Goal: Task Accomplishment & Management: Manage account settings

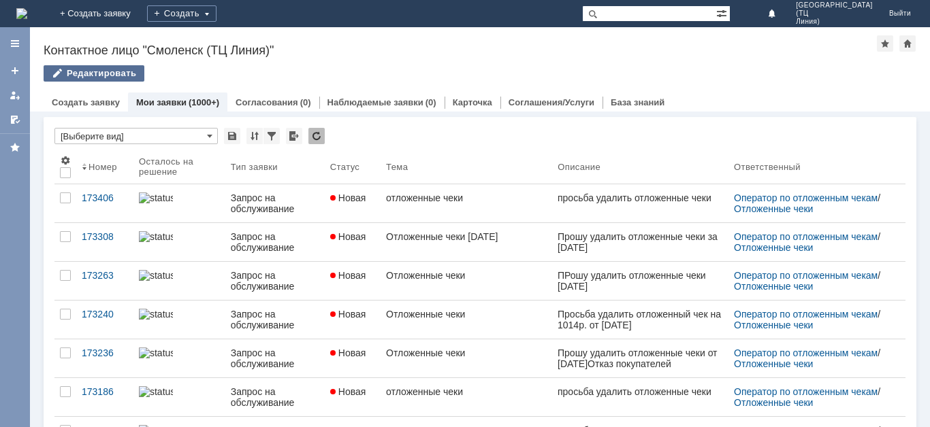
click at [97, 75] on div "Редактировать" at bounding box center [94, 73] width 101 height 16
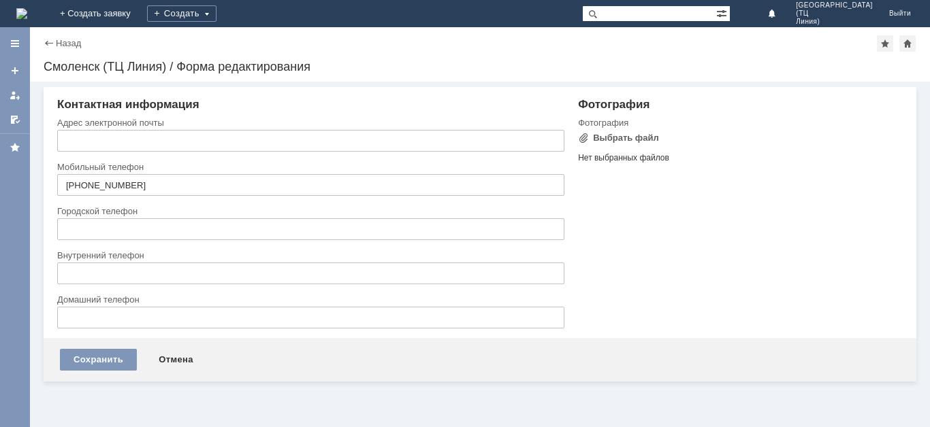
type input "liniya@bykosmetika.ru"
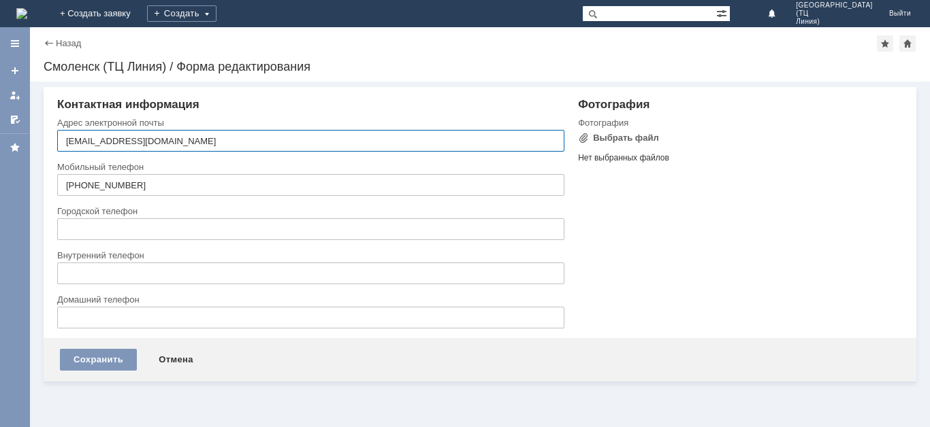
click at [48, 42] on div "Назад" at bounding box center [62, 43] width 37 height 10
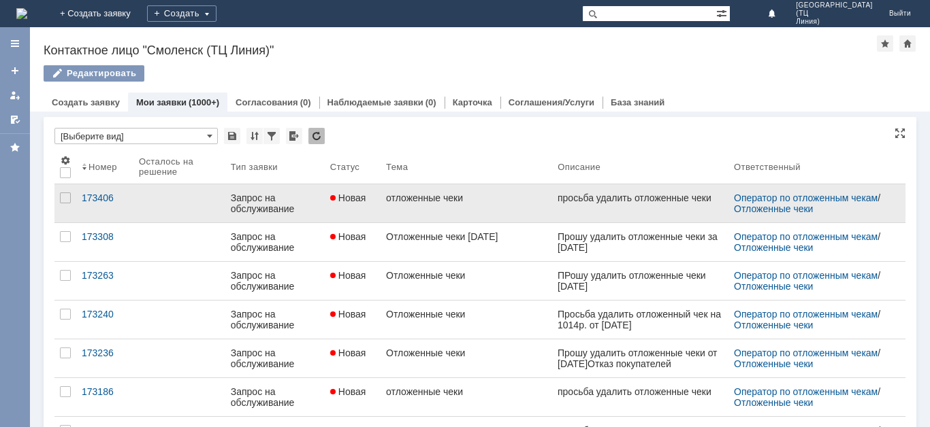
click at [254, 198] on div "Запрос на обслуживание" at bounding box center [275, 204] width 88 height 22
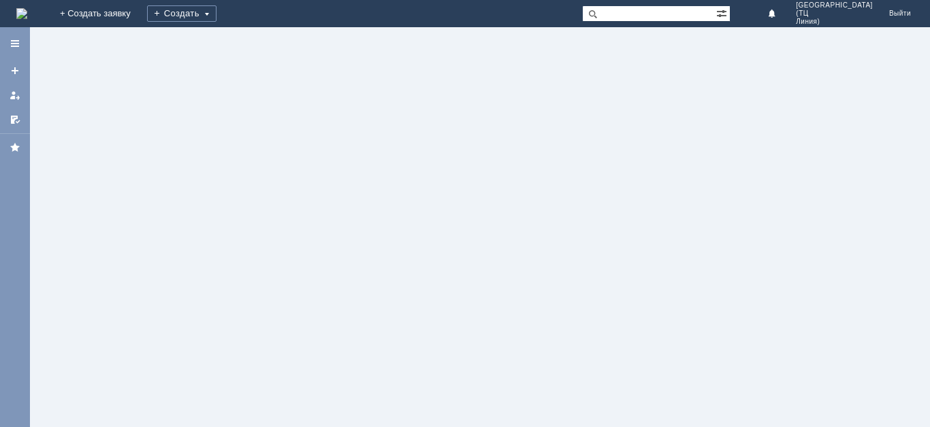
click at [254, 198] on div at bounding box center [480, 227] width 900 height 400
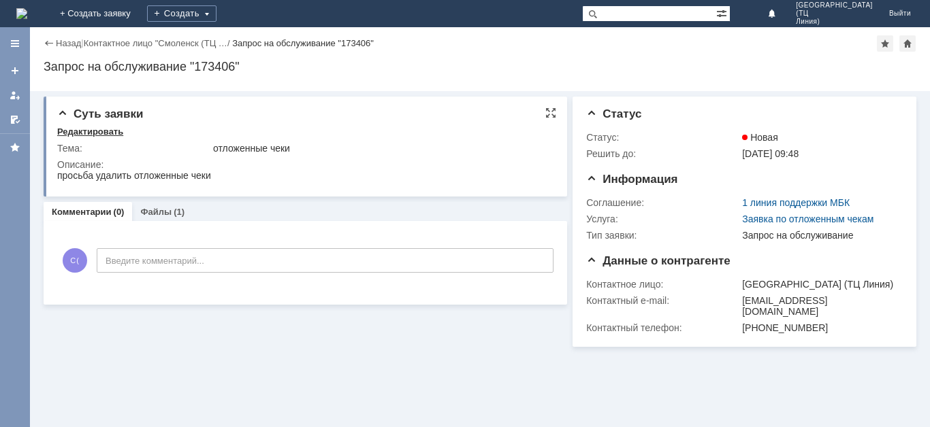
click at [101, 134] on div "Редактировать" at bounding box center [90, 132] width 66 height 11
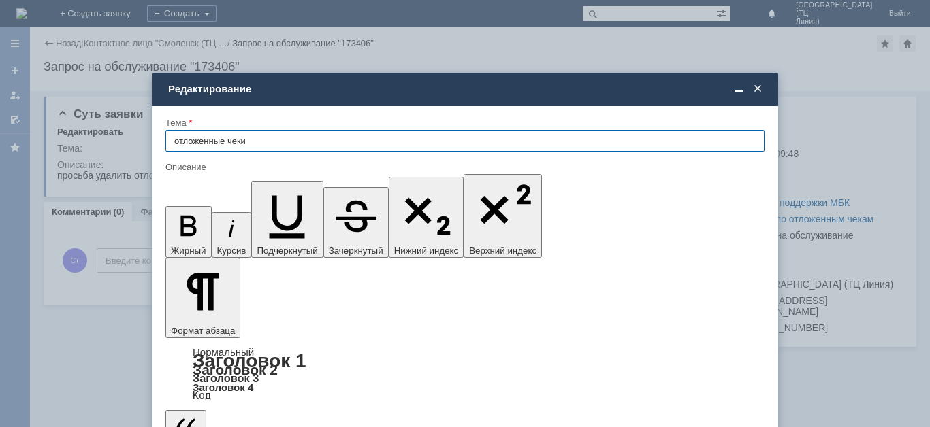
click at [757, 91] on span at bounding box center [758, 89] width 14 height 12
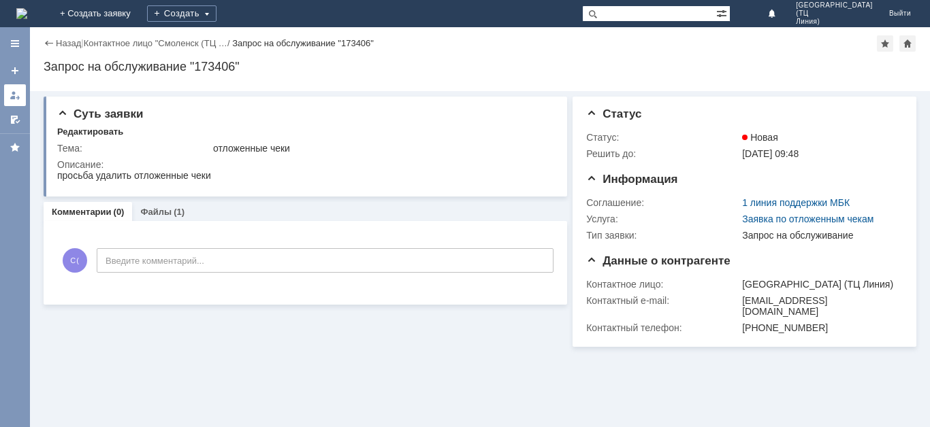
click at [11, 98] on link at bounding box center [15, 95] width 22 height 22
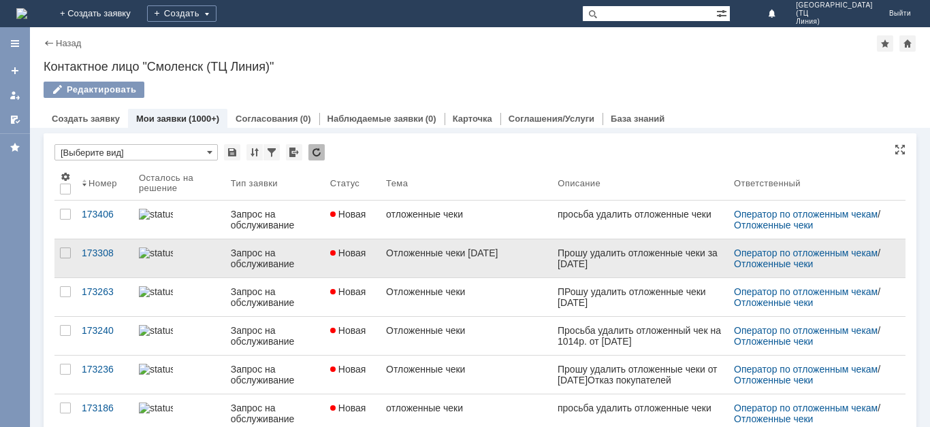
click at [171, 256] on img at bounding box center [156, 253] width 34 height 11
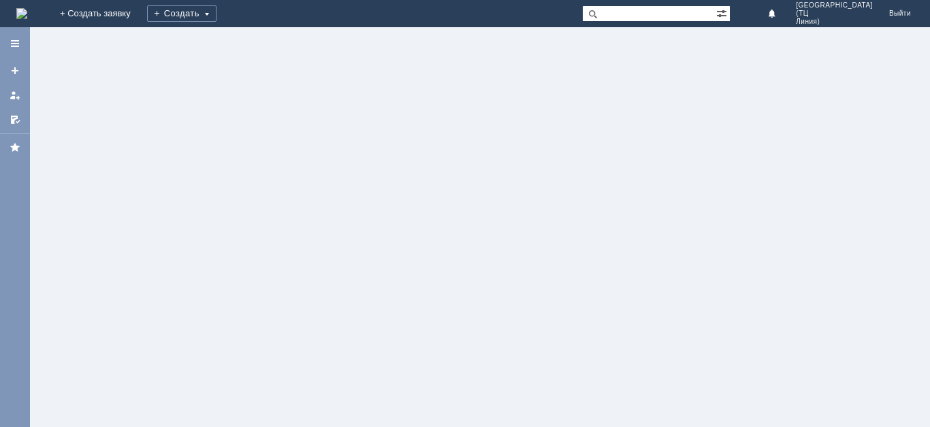
click at [171, 256] on div at bounding box center [480, 227] width 900 height 400
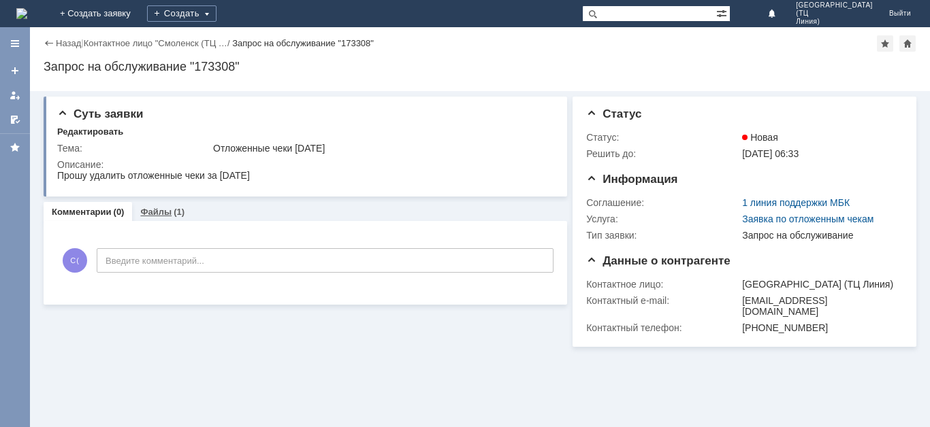
click at [167, 217] on link "Файлы" at bounding box center [155, 212] width 31 height 10
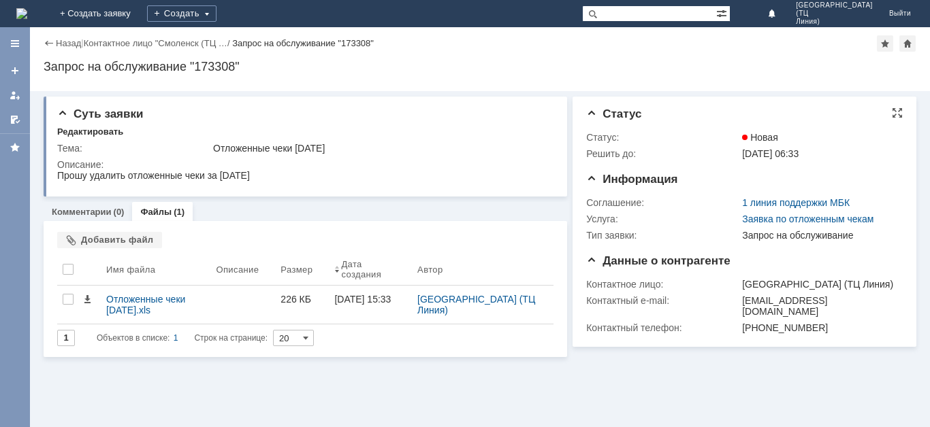
click at [593, 112] on span "Статус" at bounding box center [613, 114] width 55 height 13
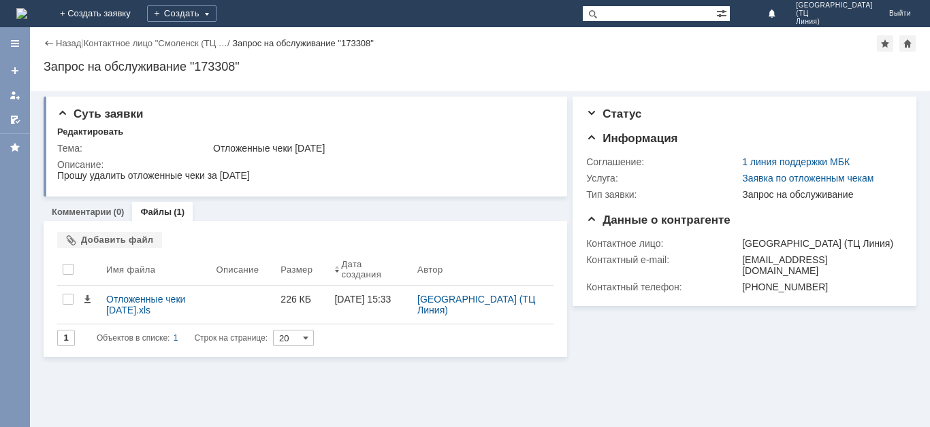
click at [52, 42] on div "Назад" at bounding box center [62, 43] width 37 height 10
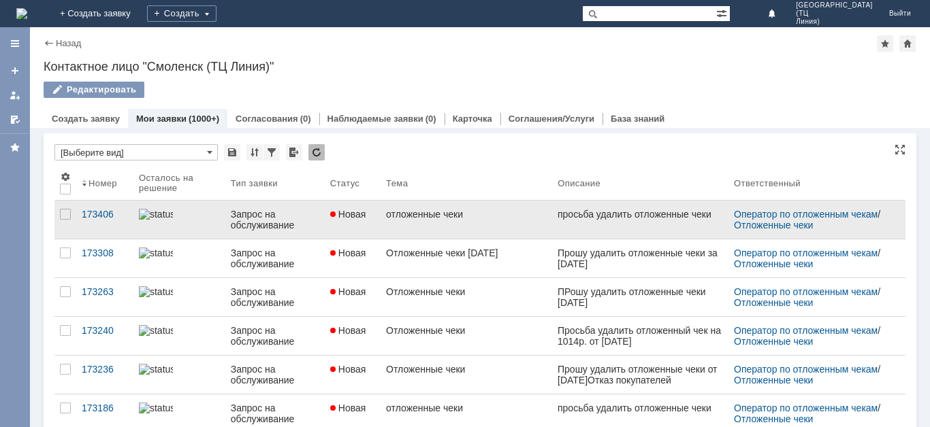
click at [242, 222] on div "Запрос на обслуживание" at bounding box center [275, 220] width 88 height 22
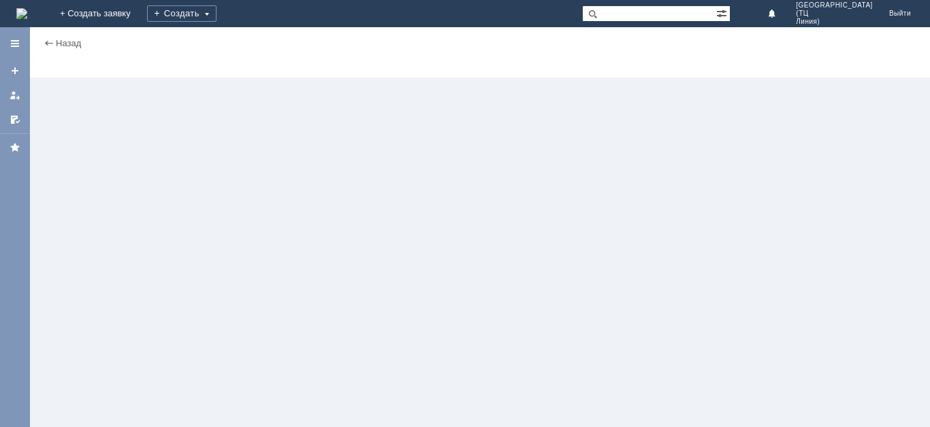
click at [242, 222] on div "Назад | serviceCall$38469274 Карточка заявки" at bounding box center [480, 227] width 900 height 400
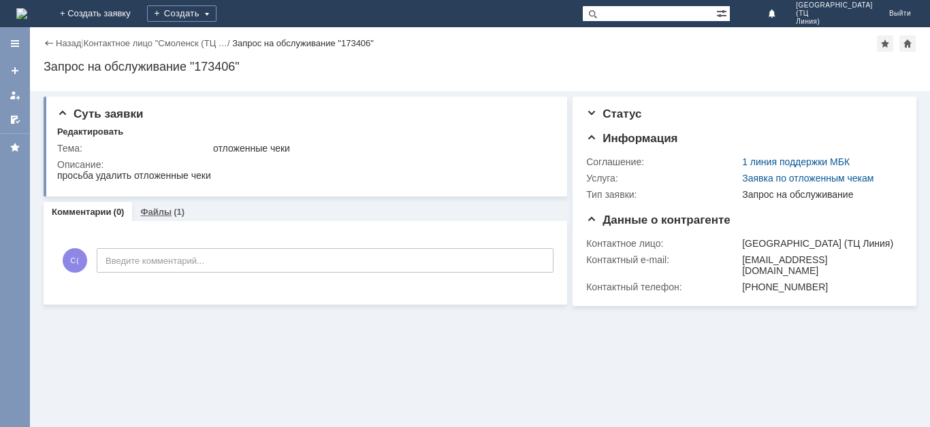
click at [150, 212] on link "Файлы" at bounding box center [155, 212] width 31 height 10
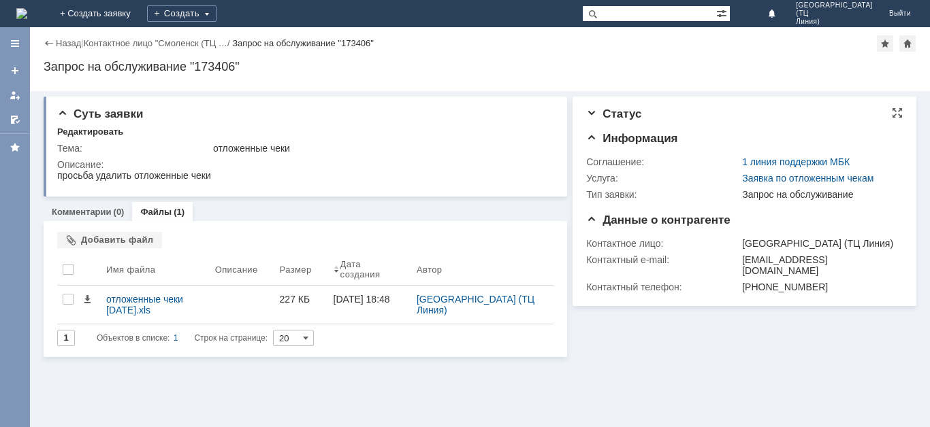
click at [593, 110] on span "Статус" at bounding box center [613, 114] width 55 height 13
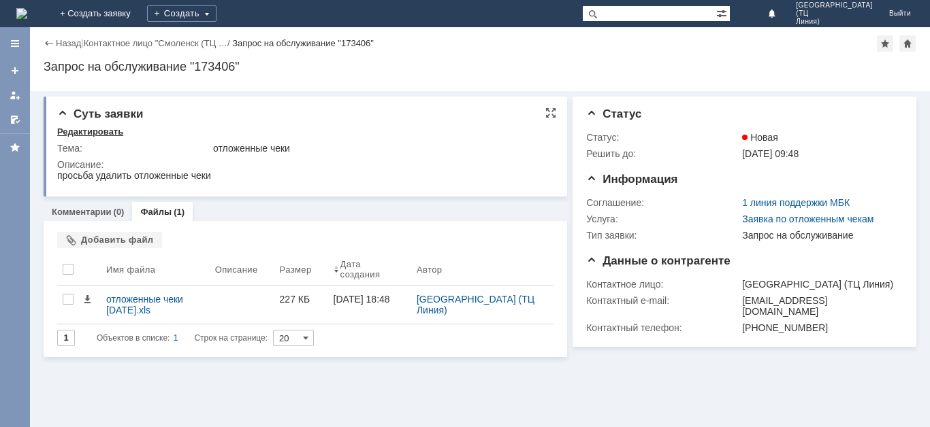
click at [97, 133] on div "Редактировать" at bounding box center [90, 132] width 66 height 11
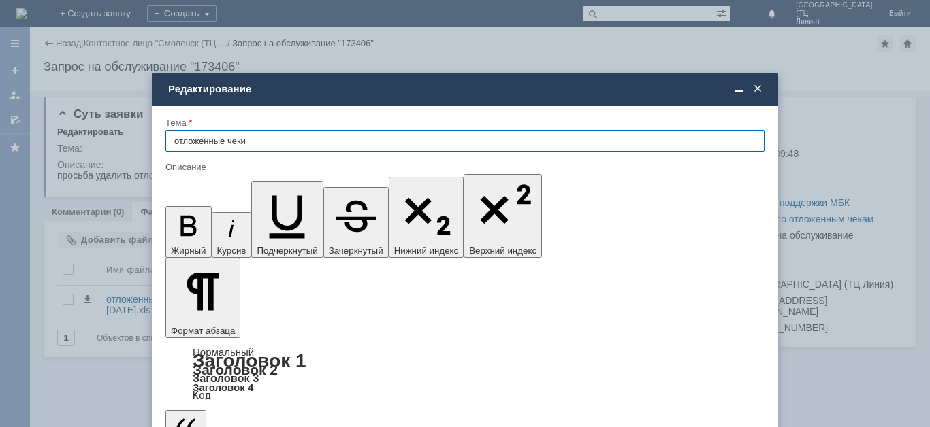
click at [268, 144] on input "отложенные чеки" at bounding box center [464, 141] width 599 height 22
type input "отложенные чеки 12.09.25"
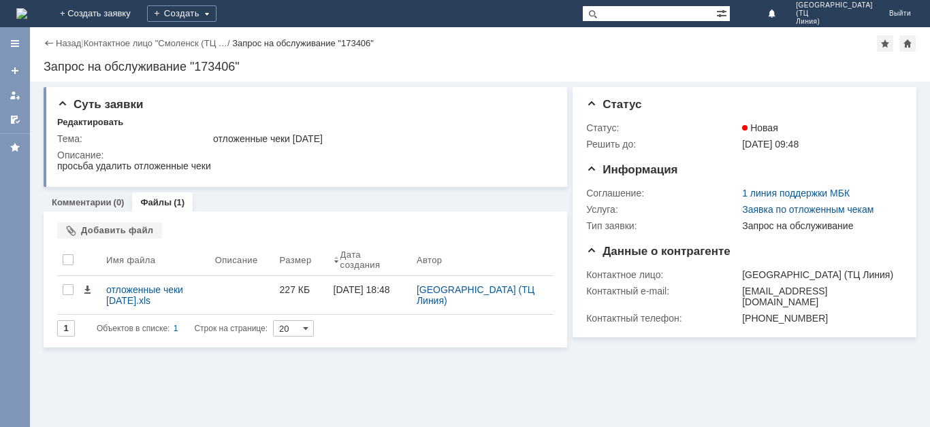
click at [44, 44] on div "Назад" at bounding box center [62, 43] width 37 height 10
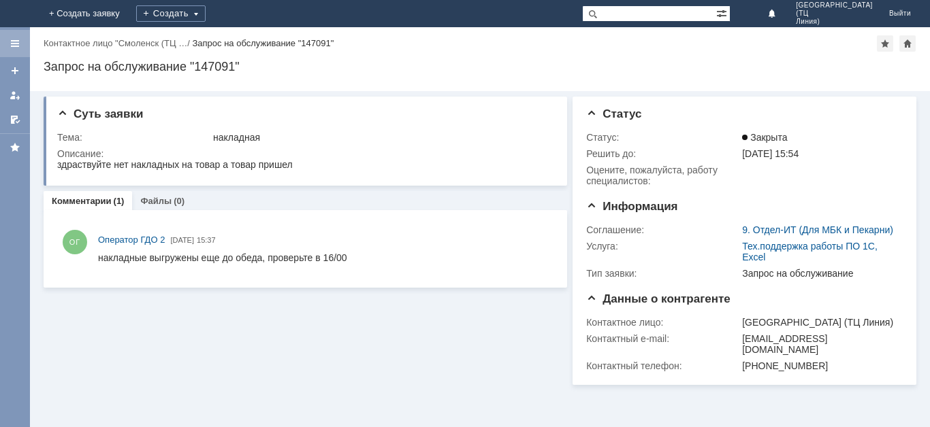
click at [16, 45] on div at bounding box center [15, 43] width 11 height 11
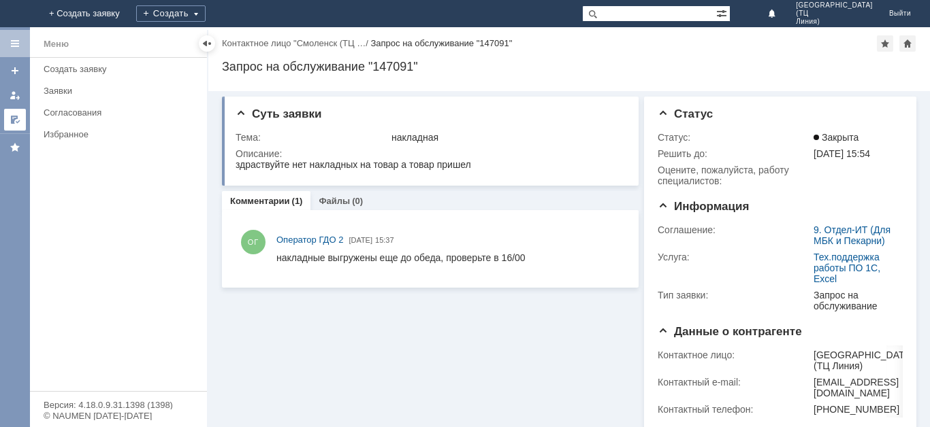
click at [16, 120] on div at bounding box center [15, 119] width 11 height 11
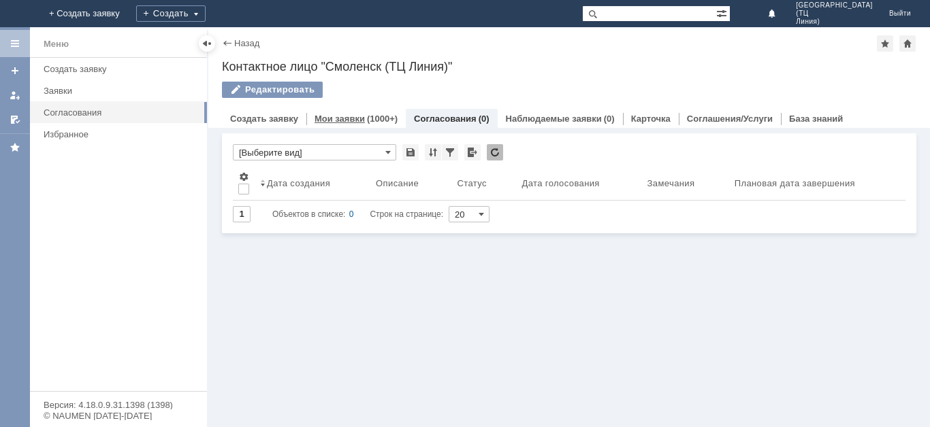
click at [340, 121] on link "Мои заявки" at bounding box center [339, 119] width 50 height 10
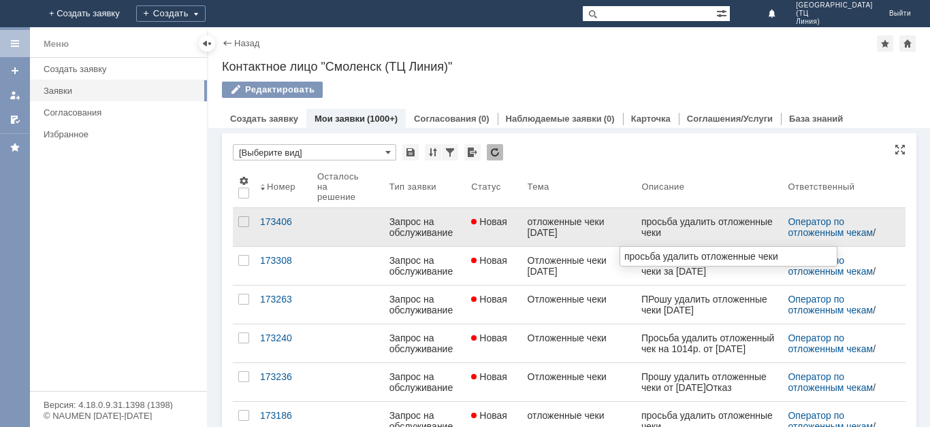
click at [702, 231] on div "просьба удалить отложенные чеки" at bounding box center [708, 227] width 135 height 22
click at [412, 220] on div "Запрос на обслуживание" at bounding box center [424, 227] width 71 height 22
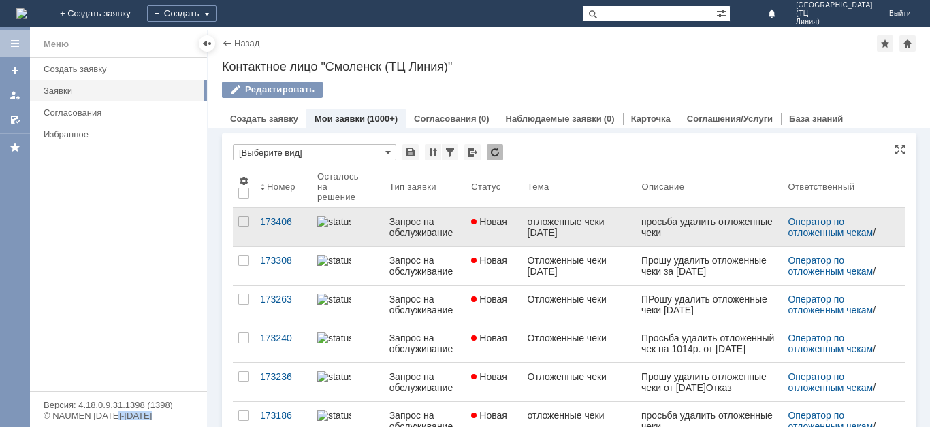
click at [412, 220] on div "Назад | Контактное лицо "Смоленск (ТЦ Линия)" Контактное лицо "Смоленск (ТЦ Лин…" at bounding box center [568, 227] width 721 height 400
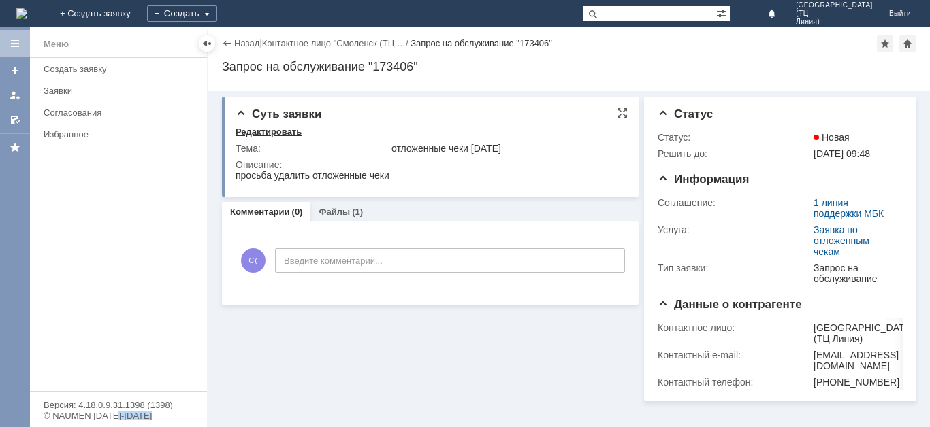
click at [267, 133] on div "Редактировать" at bounding box center [268, 132] width 66 height 11
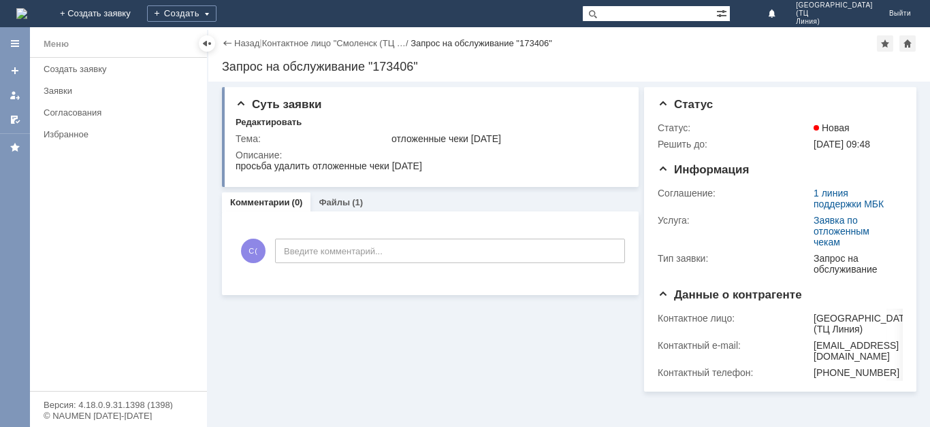
click at [226, 43] on div "Назад" at bounding box center [240, 43] width 37 height 10
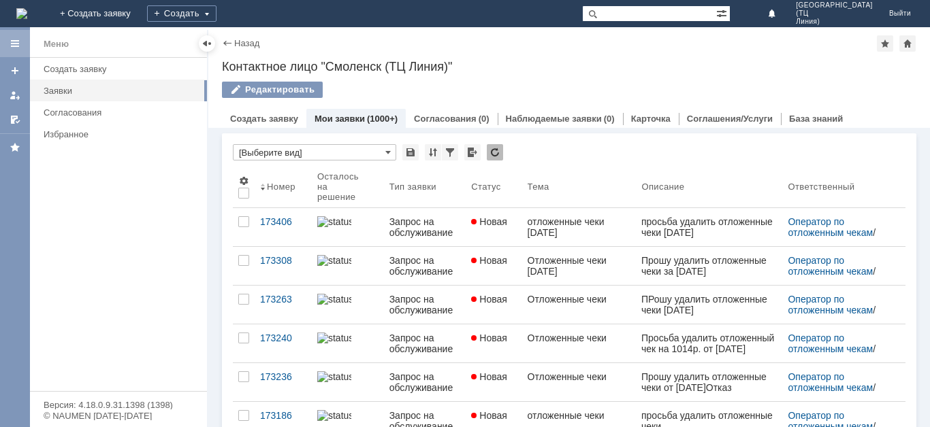
click at [11, 44] on div at bounding box center [15, 43] width 11 height 11
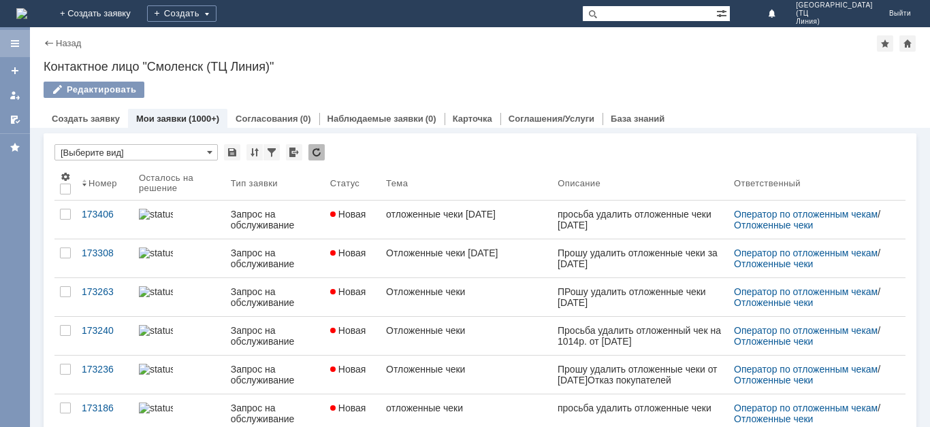
click at [16, 42] on div at bounding box center [15, 43] width 11 height 11
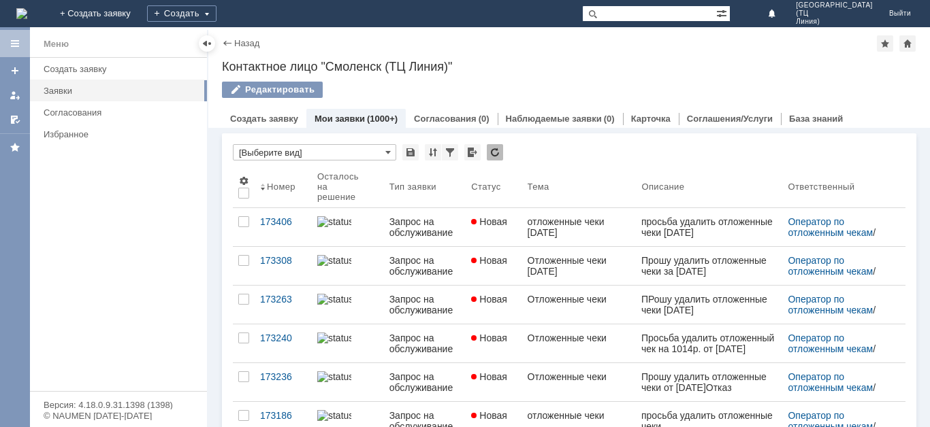
click at [27, 13] on img at bounding box center [21, 13] width 11 height 11
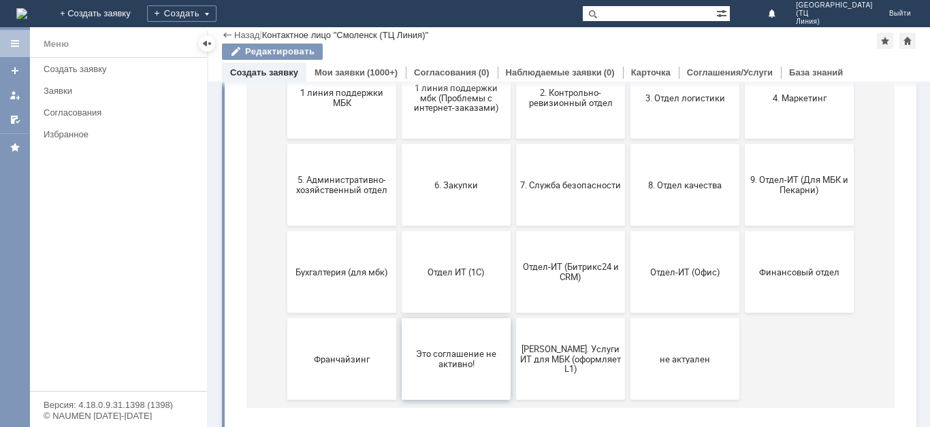
scroll to position [136, 0]
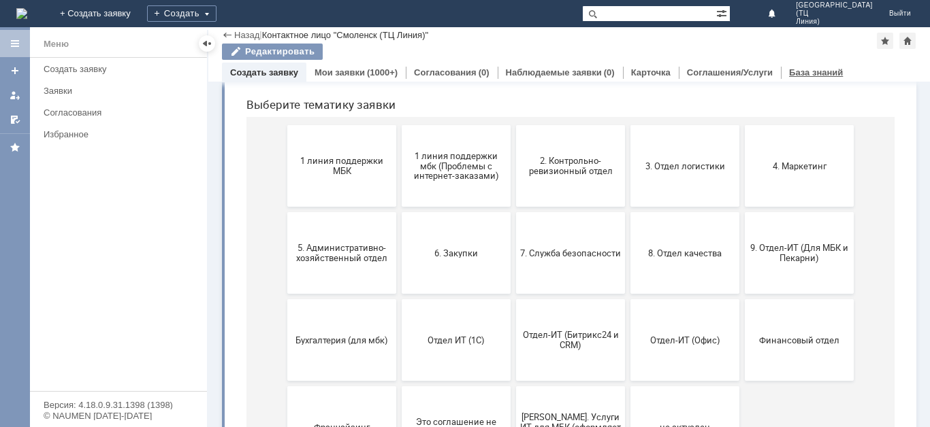
click at [800, 73] on link "База знаний" at bounding box center [816, 72] width 54 height 10
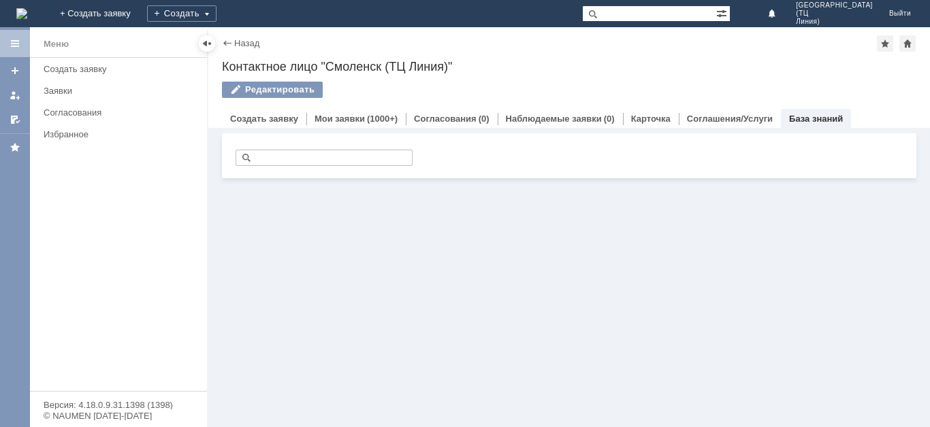
click at [15, 42] on div at bounding box center [15, 43] width 11 height 11
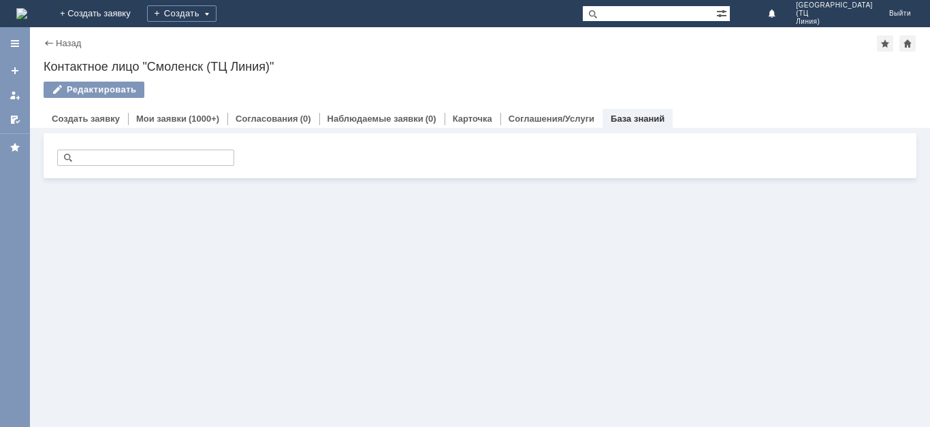
click at [27, 15] on img at bounding box center [21, 13] width 11 height 11
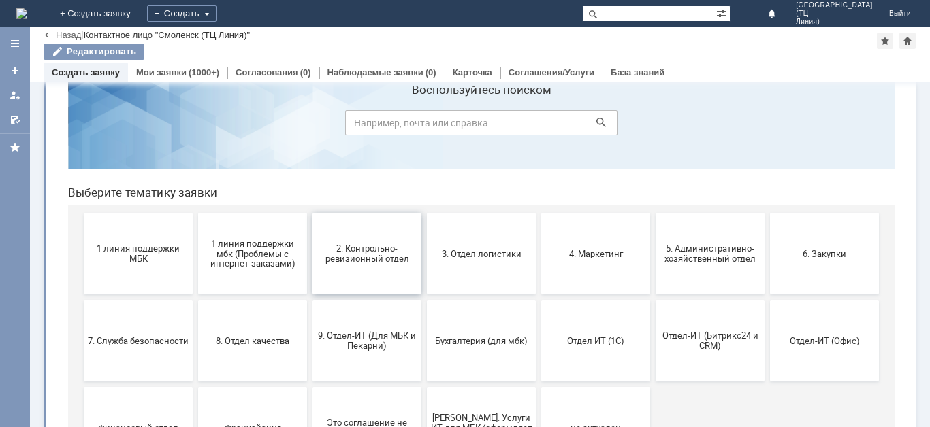
scroll to position [68, 0]
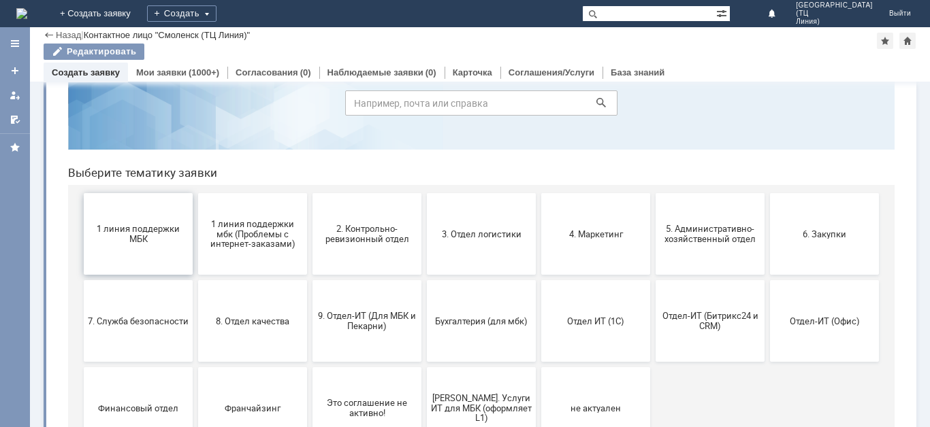
click at [141, 244] on span "1 линия поддержки МБК" at bounding box center [138, 234] width 101 height 20
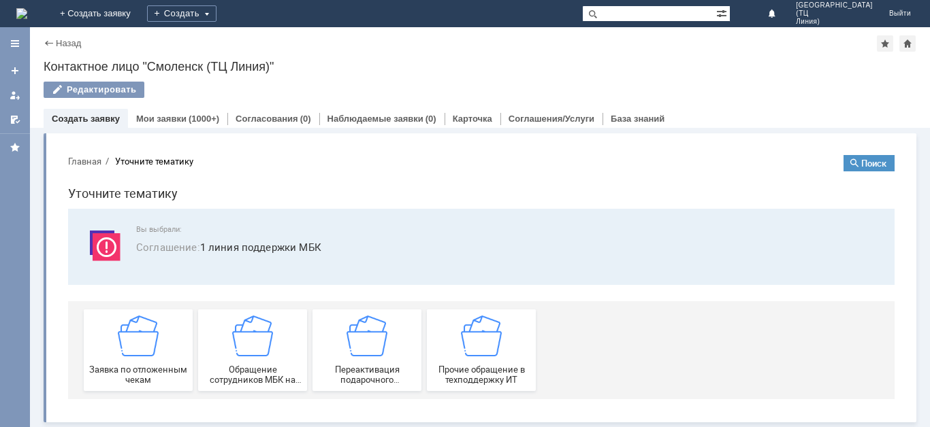
scroll to position [1, 0]
click at [45, 42] on div "Назад" at bounding box center [62, 43] width 37 height 10
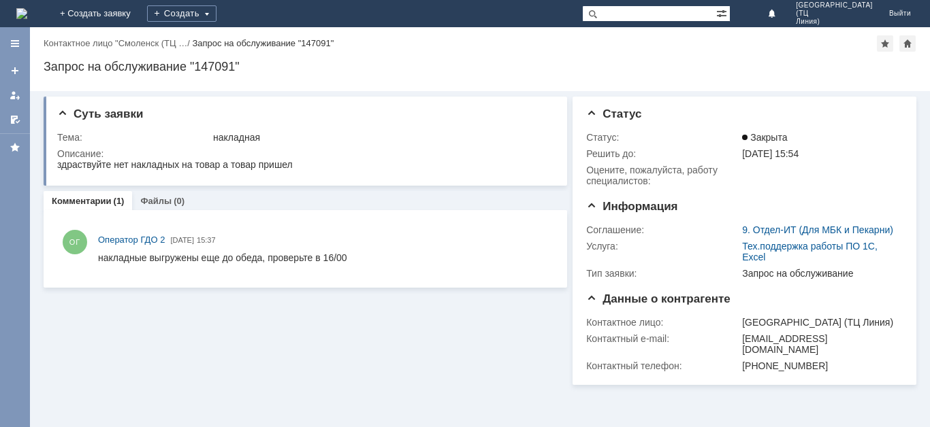
click at [27, 16] on img at bounding box center [21, 13] width 11 height 11
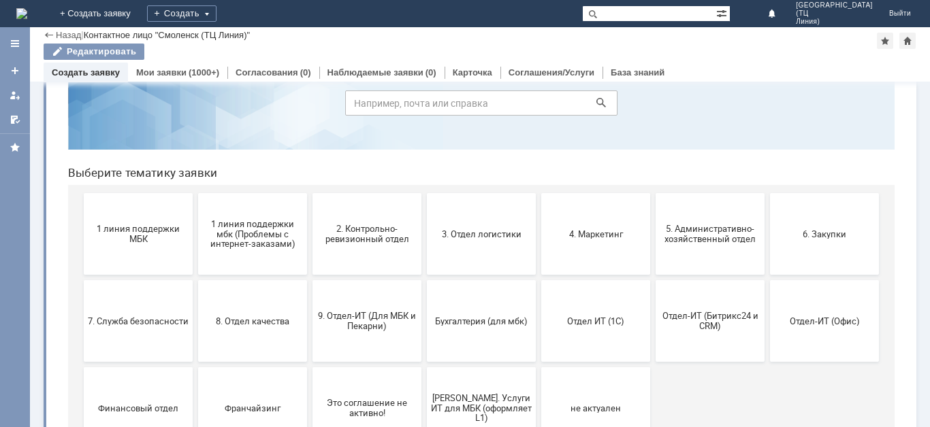
scroll to position [127, 0]
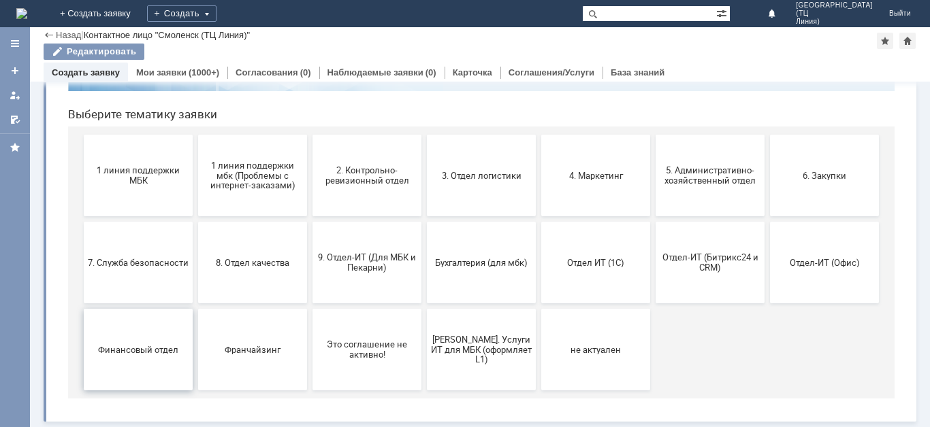
click at [133, 349] on span "Финансовый отдел" at bounding box center [138, 349] width 101 height 10
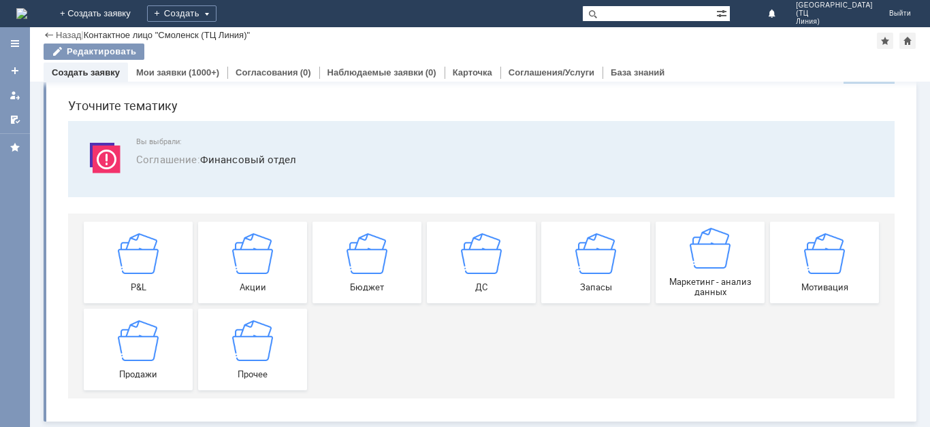
scroll to position [42, 0]
click at [810, 277] on div "Мотивация" at bounding box center [824, 262] width 101 height 59
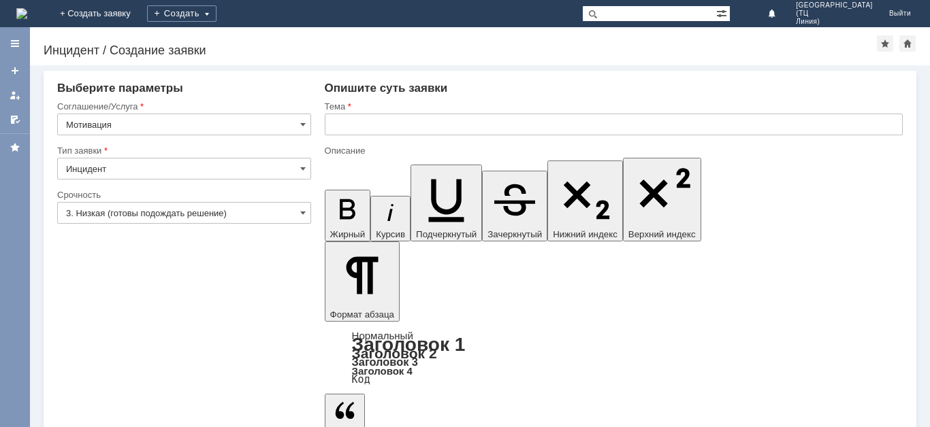
click at [27, 16] on img at bounding box center [21, 13] width 11 height 11
